Goal: Navigation & Orientation: Find specific page/section

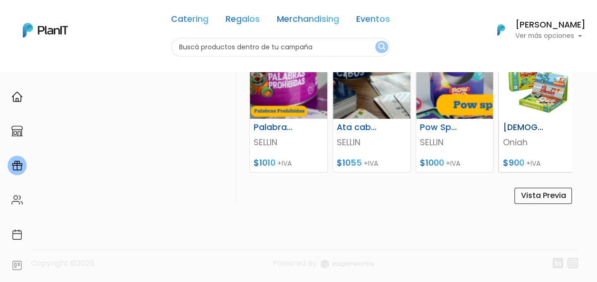
scroll to position [672, 0]
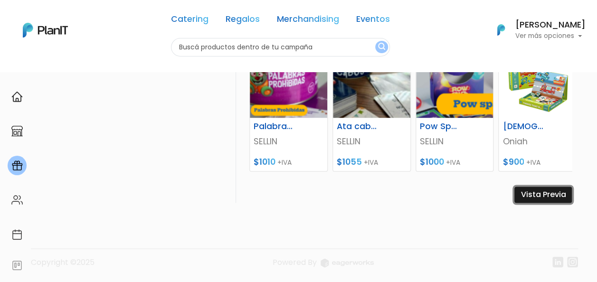
click at [557, 196] on link "Vista Previa" at bounding box center [542, 195] width 57 height 16
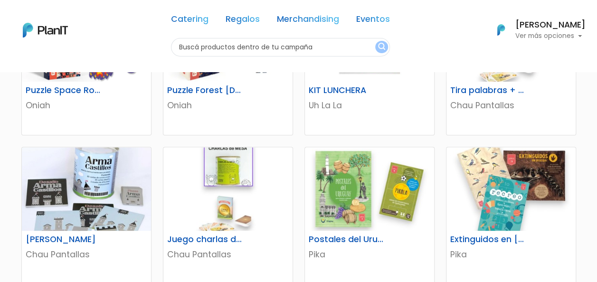
scroll to position [523, 0]
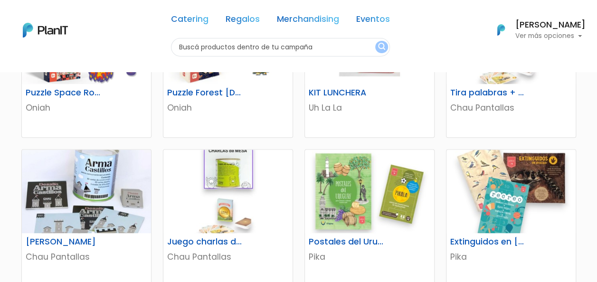
click at [54, 29] on img at bounding box center [45, 30] width 45 height 15
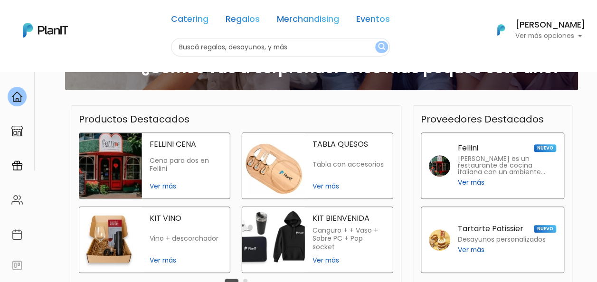
scroll to position [245, 0]
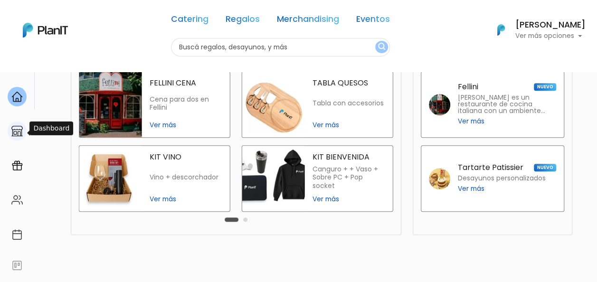
click at [11, 136] on div at bounding box center [17, 131] width 19 height 19
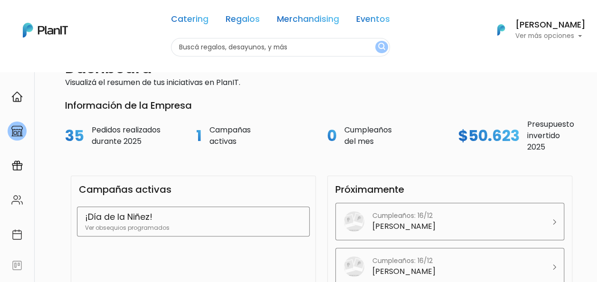
scroll to position [54, 0]
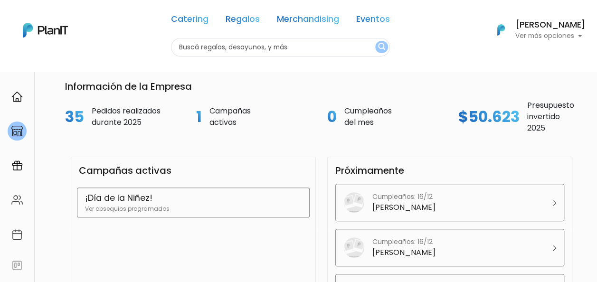
click at [213, 205] on p "Ver obsequios programados" at bounding box center [193, 209] width 217 height 9
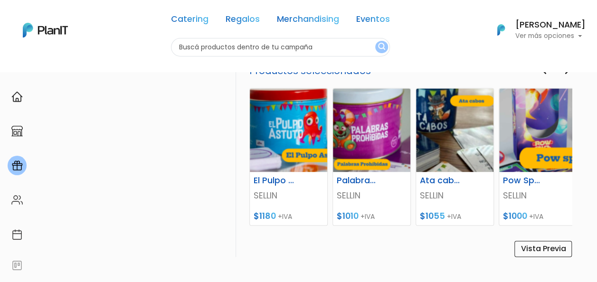
scroll to position [672, 0]
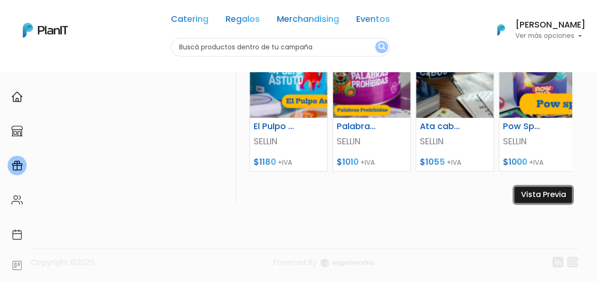
click at [551, 192] on link "Vista Previa" at bounding box center [542, 195] width 57 height 16
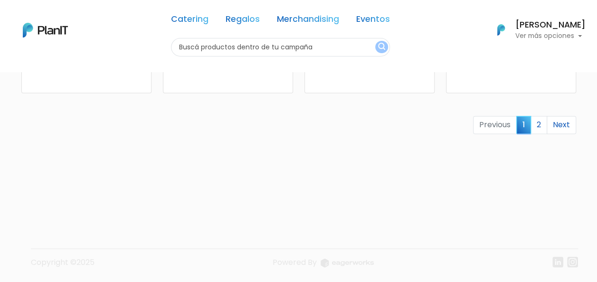
scroll to position [716, 0]
click at [543, 125] on link "2" at bounding box center [539, 125] width 17 height 18
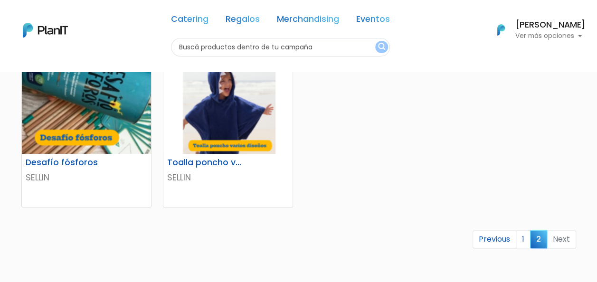
scroll to position [475, 0]
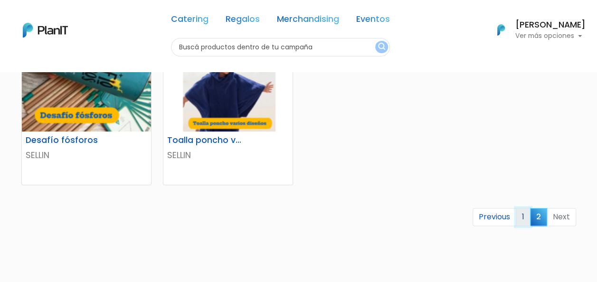
click at [527, 217] on link "1" at bounding box center [523, 217] width 15 height 18
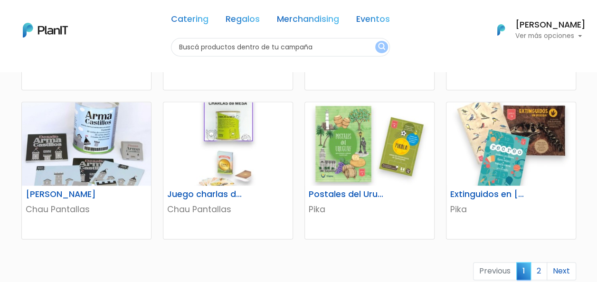
scroll to position [618, 0]
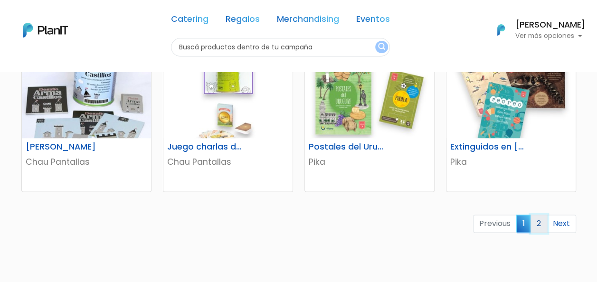
click at [541, 228] on link "2" at bounding box center [539, 224] width 17 height 18
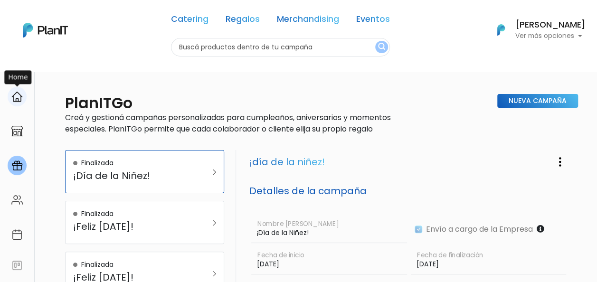
click at [16, 91] on img at bounding box center [16, 96] width 11 height 11
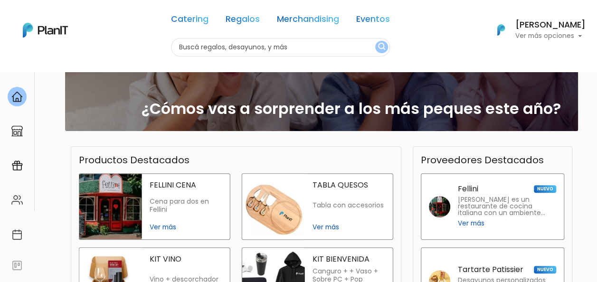
scroll to position [190, 0]
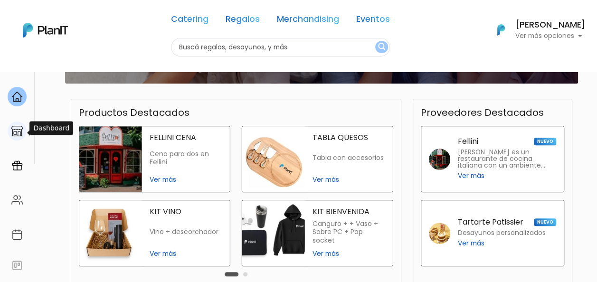
click at [19, 130] on img at bounding box center [16, 130] width 11 height 11
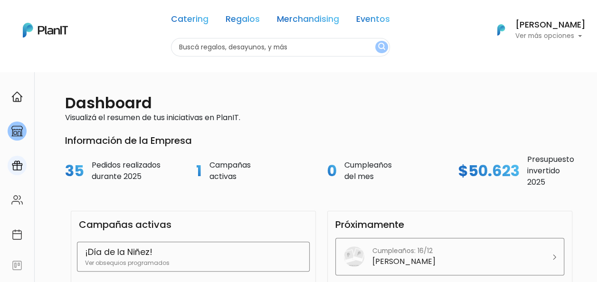
click at [16, 168] on img at bounding box center [16, 165] width 11 height 11
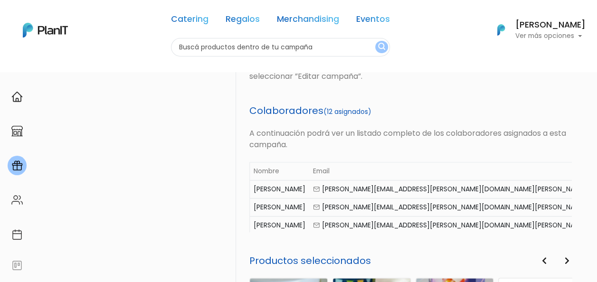
scroll to position [0, 41]
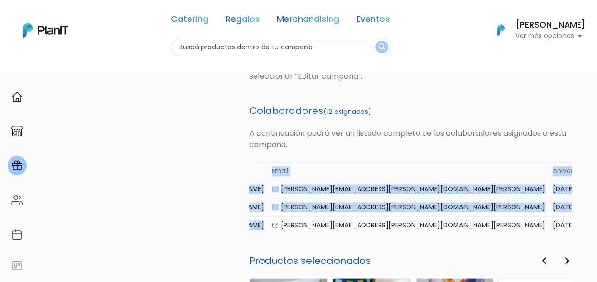
drag, startPoint x: 366, startPoint y: 219, endPoint x: 571, endPoint y: 219, distance: 205.7
click at [571, 219] on section "Nombre Email Aniversario Cumpleaños Regalo Denise wasersztein [EMAIL_ADDRESS][P…" at bounding box center [410, 197] width 323 height 71
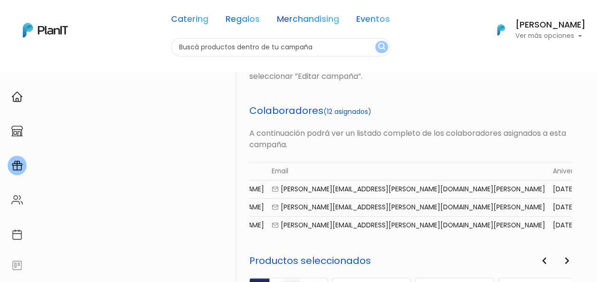
scroll to position [0, 0]
